Goal: Find specific page/section: Find specific page/section

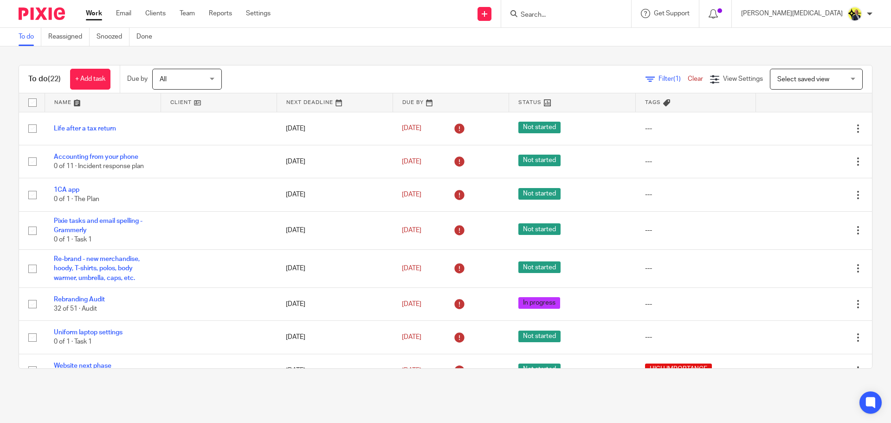
click at [588, 18] on input "Search" at bounding box center [562, 15] width 84 height 8
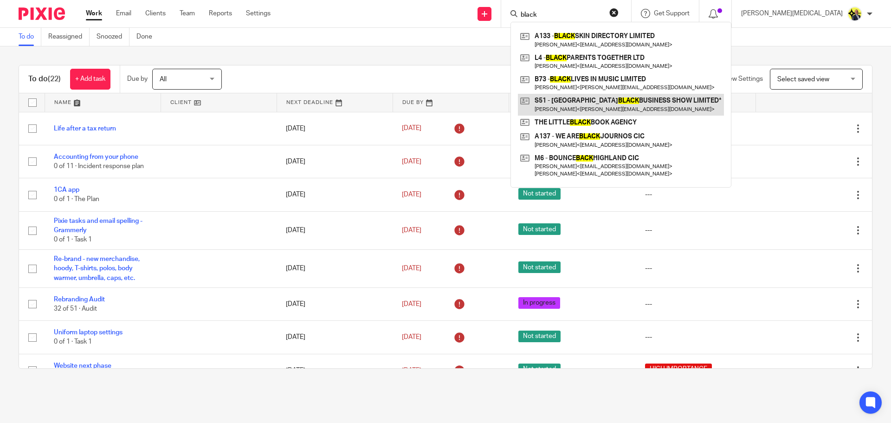
type input "black"
click at [634, 105] on link at bounding box center [621, 104] width 206 height 21
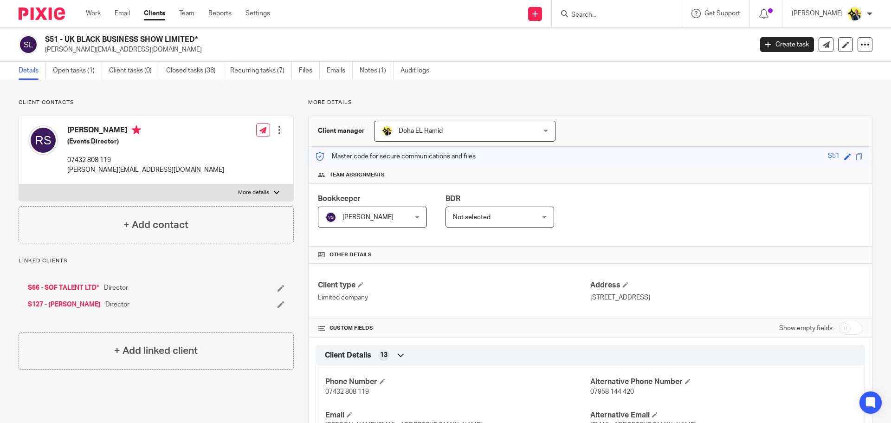
click at [194, 101] on p "Client contacts" at bounding box center [156, 102] width 275 height 7
